Goal: Information Seeking & Learning: Learn about a topic

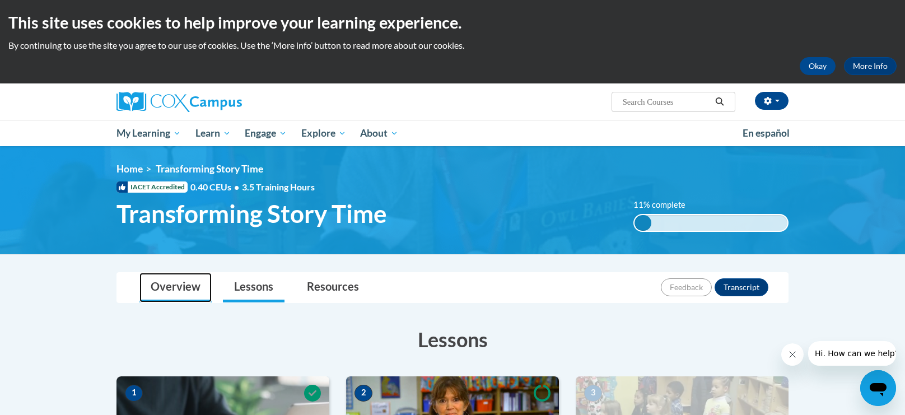
click at [180, 286] on link "Overview" at bounding box center [176, 288] width 72 height 30
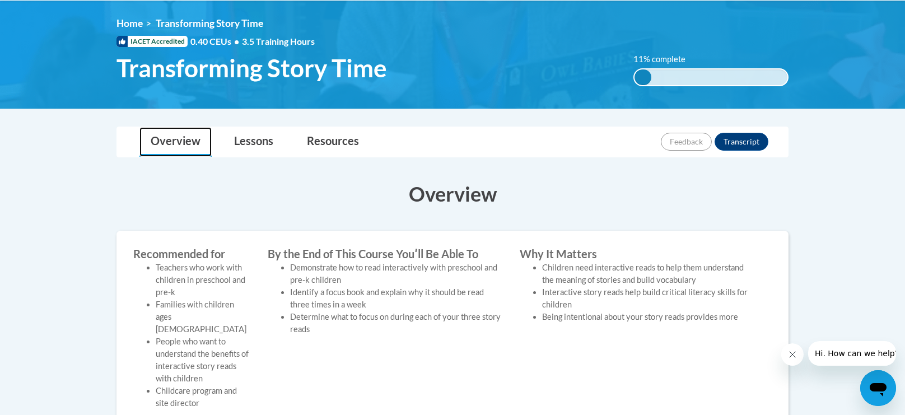
scroll to position [143, 0]
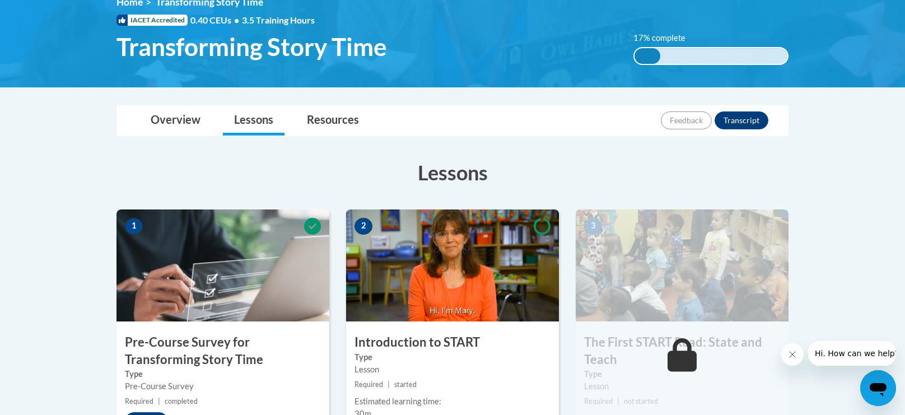
scroll to position [161, 0]
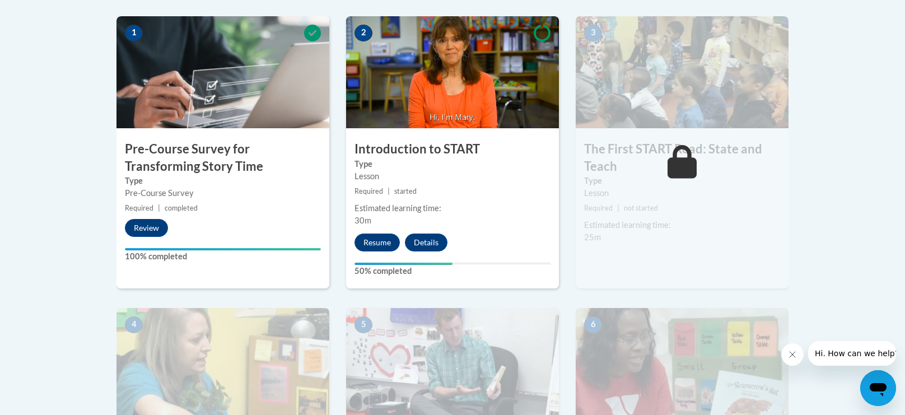
scroll to position [360, 0]
click at [407, 245] on button "Details" at bounding box center [426, 243] width 43 height 18
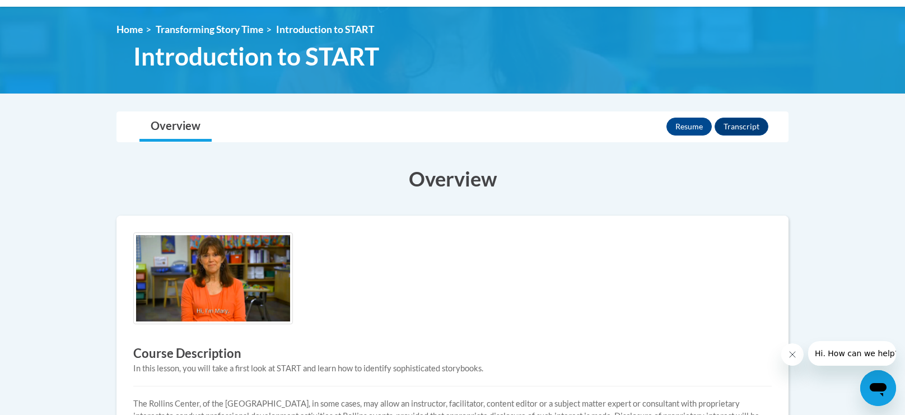
scroll to position [147, 0]
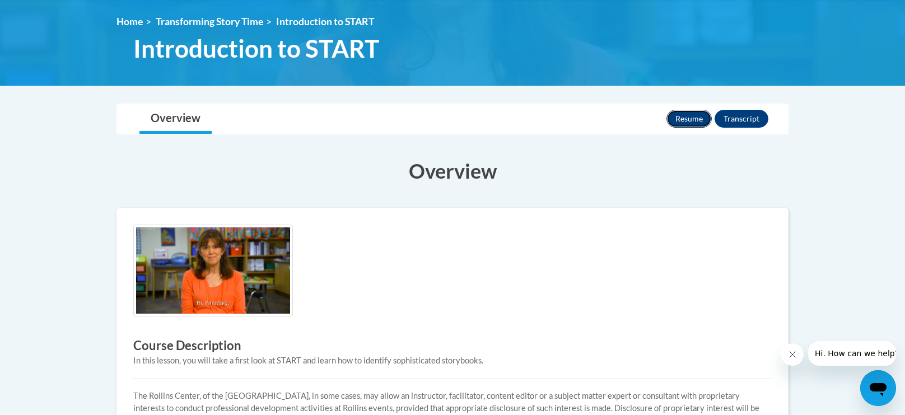
click at [689, 117] on button "Resume" at bounding box center [689, 119] width 45 height 18
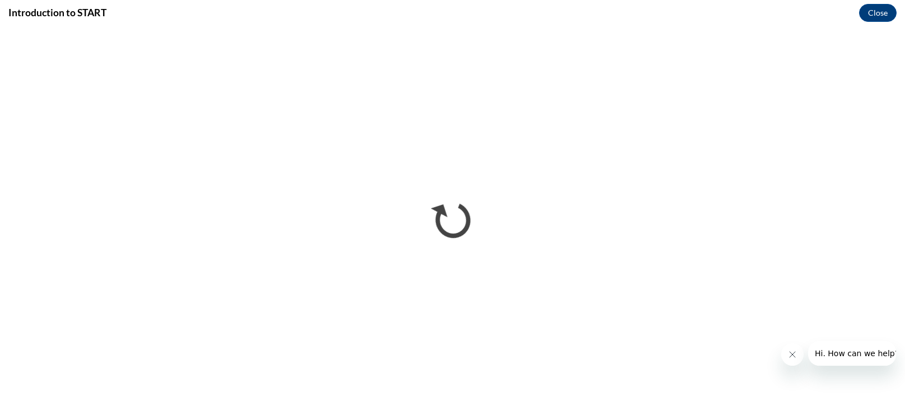
scroll to position [0, 0]
